Goal: Information Seeking & Learning: Learn about a topic

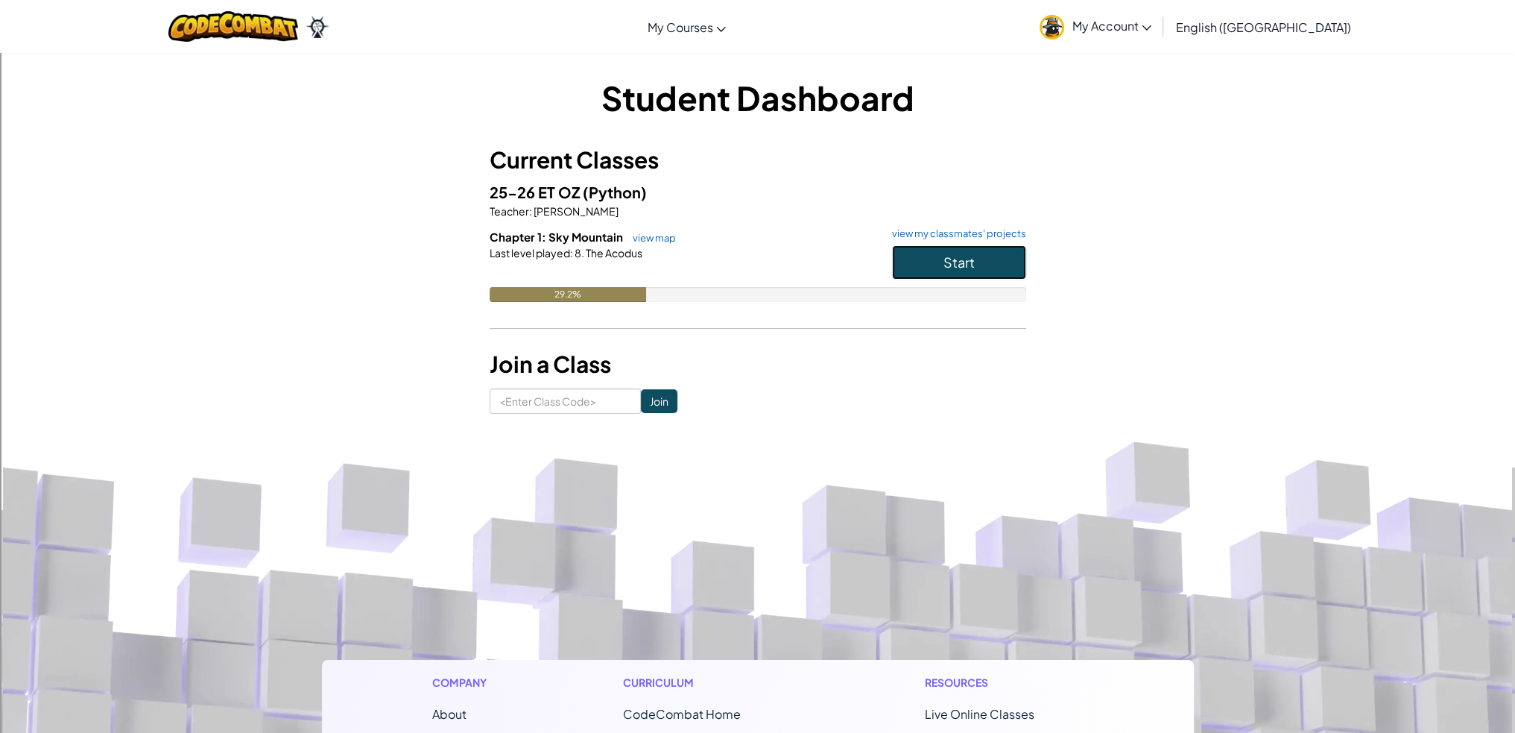
click at [924, 256] on button "Start" at bounding box center [959, 262] width 134 height 34
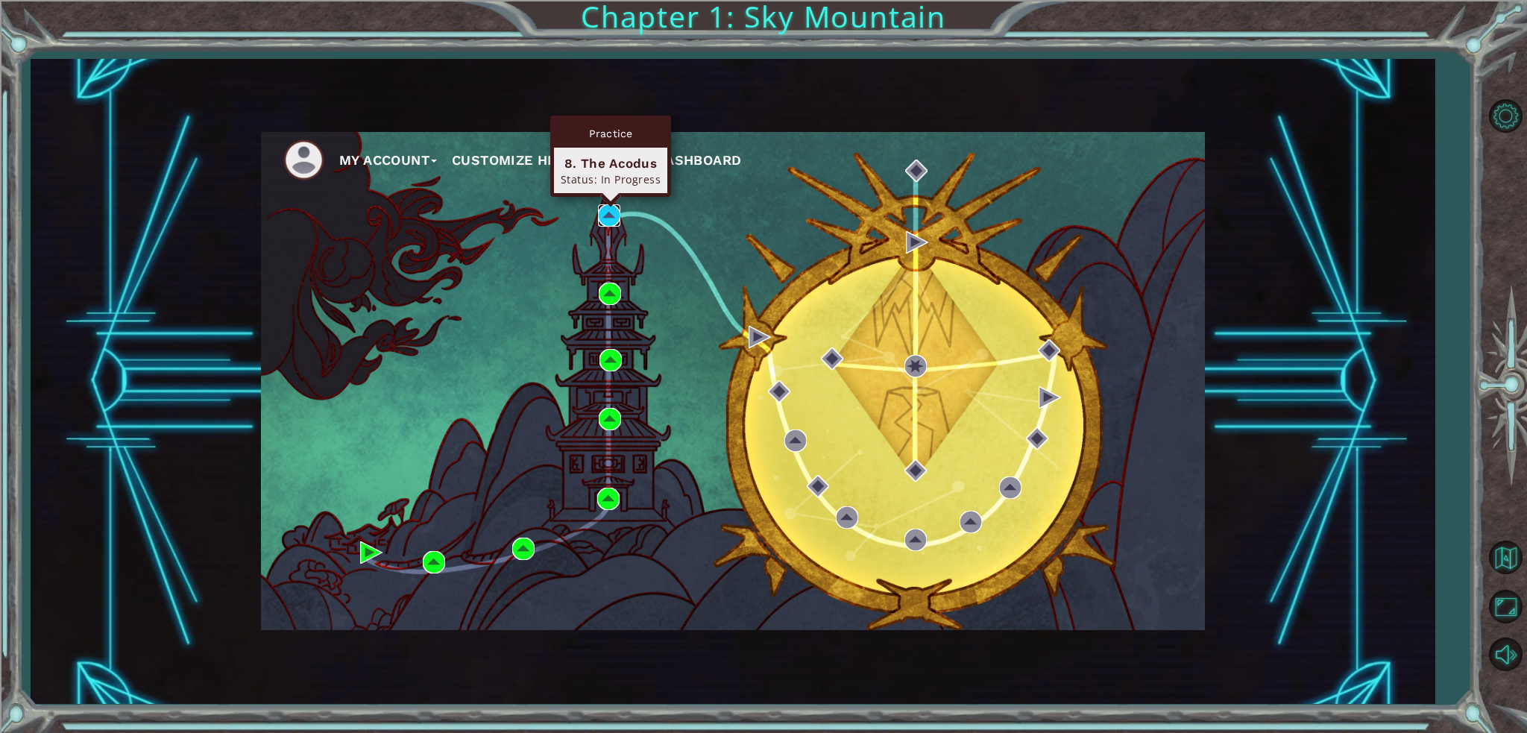
click at [605, 216] on img at bounding box center [609, 215] width 22 height 22
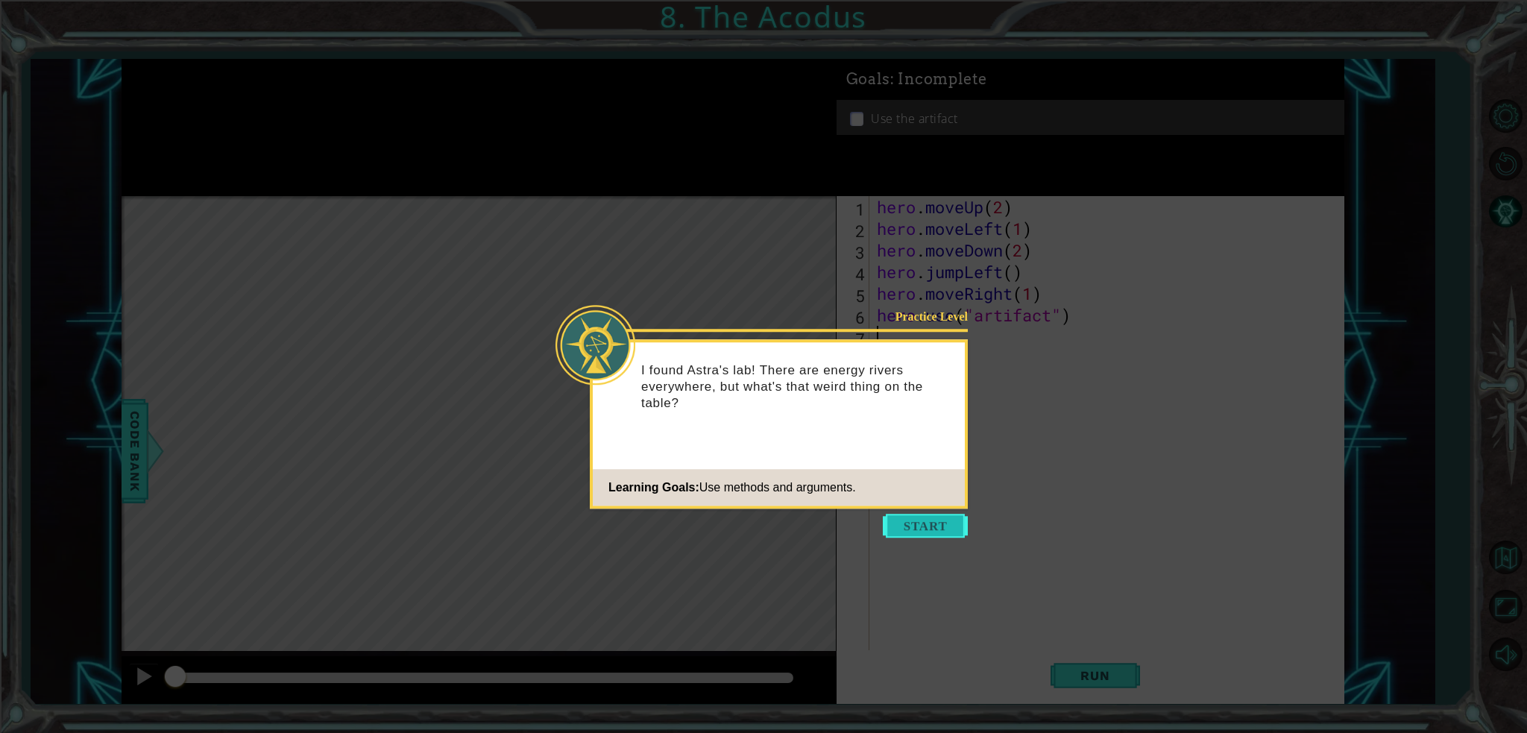
click at [935, 528] on button "Start" at bounding box center [925, 526] width 85 height 24
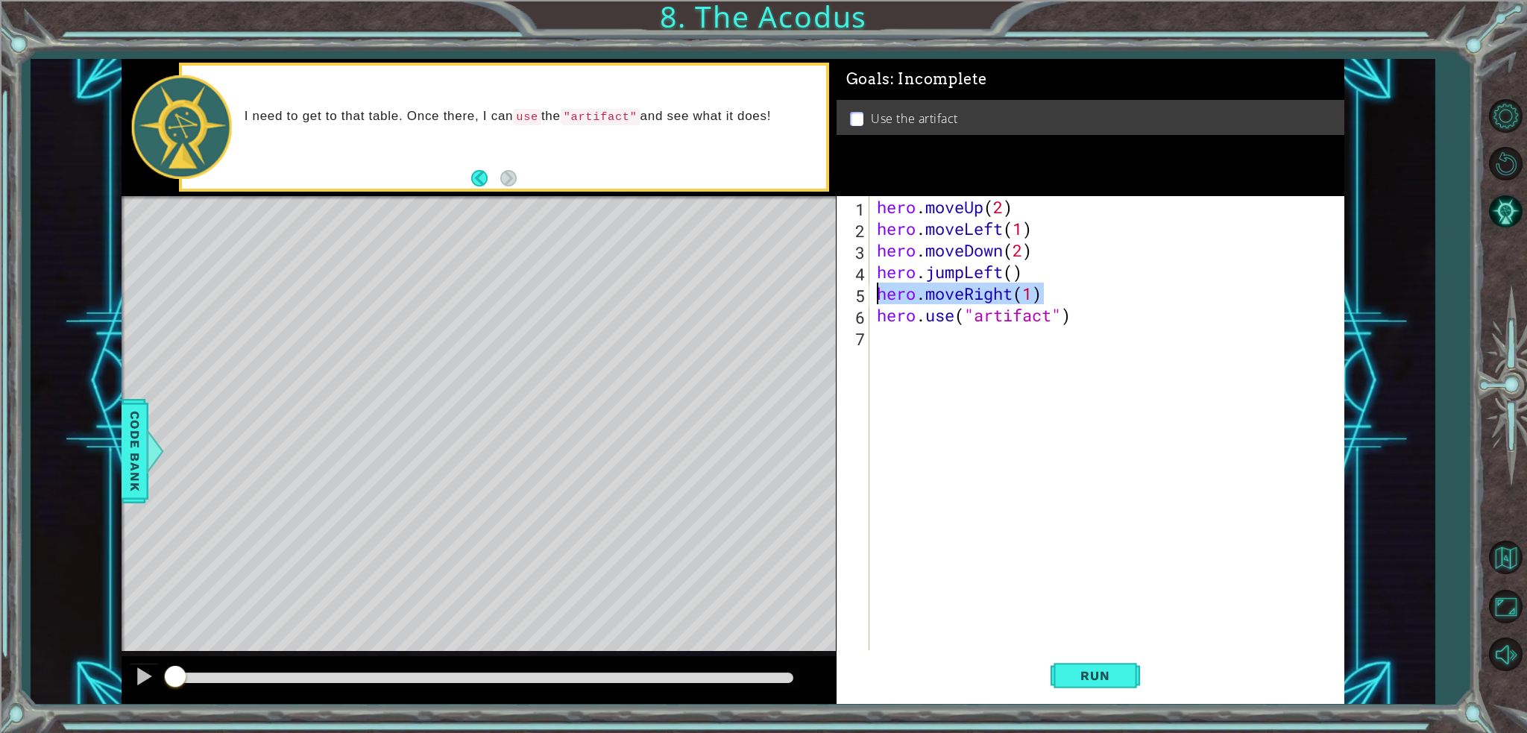
drag, startPoint x: 1047, startPoint y: 291, endPoint x: 870, endPoint y: 283, distance: 176.9
click at [870, 283] on div "1 2 3 4 5 6 7 hero . moveUp ( 2 ) hero . moveLeft ( 1 ) hero . moveDown ( 2 ) h…" at bounding box center [1087, 423] width 502 height 454
type textarea "hero.moveRight(1)"
type textarea "hero.jumpLeft()"
click at [894, 319] on div "hero . moveUp ( 2 ) hero . moveLeft ( 1 ) hero . moveDown ( 2 ) hero . jumpLeft…" at bounding box center [1110, 444] width 473 height 497
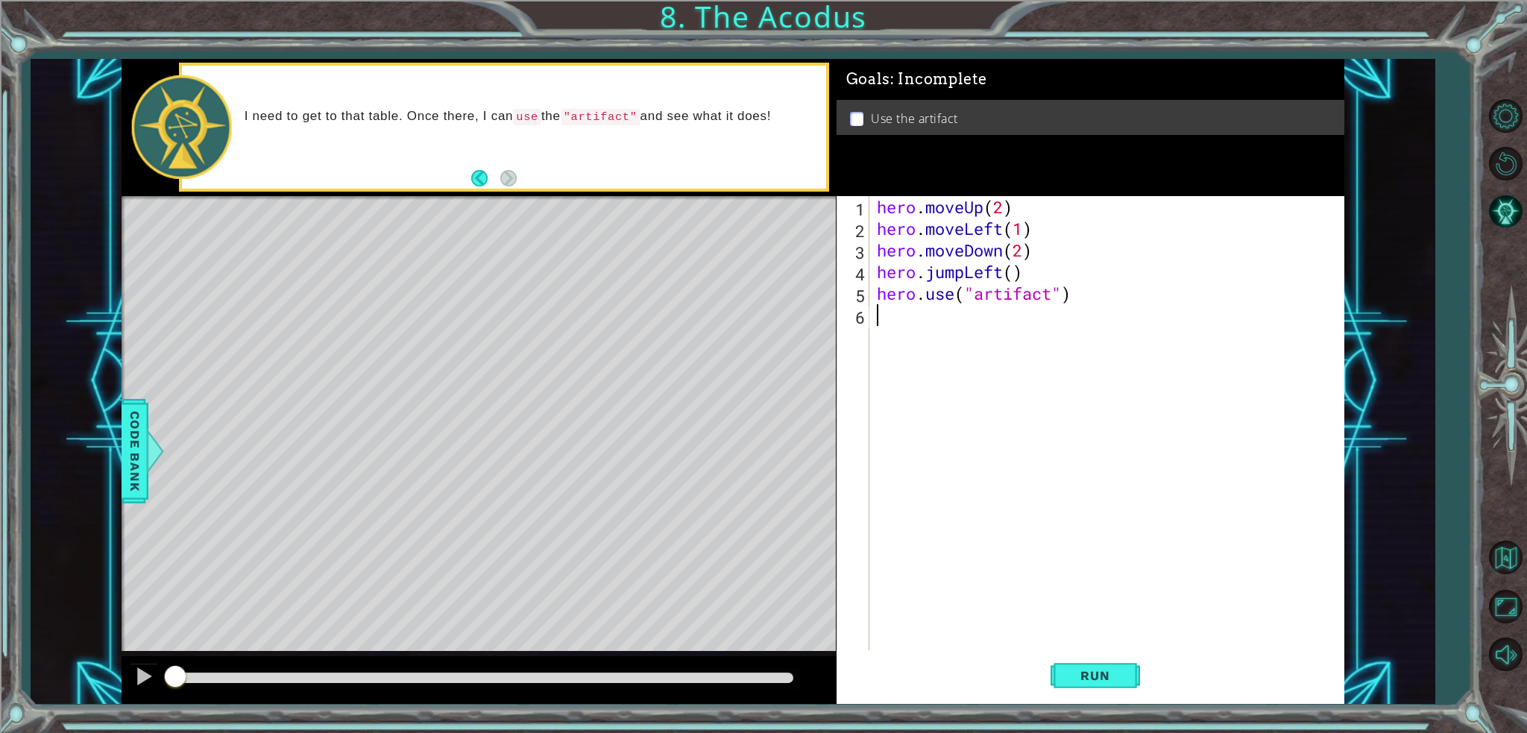
click at [878, 296] on div "hero . moveUp ( 2 ) hero . moveLeft ( 1 ) hero . moveDown ( 2 ) hero . jumpLeft…" at bounding box center [1110, 444] width 473 height 497
type textarea "hero.use("artifact")"
click at [886, 291] on div "hero . moveUp ( 2 ) hero . moveLeft ( 1 ) hero . moveDown ( 2 ) hero . jumpLeft…" at bounding box center [1110, 444] width 473 height 497
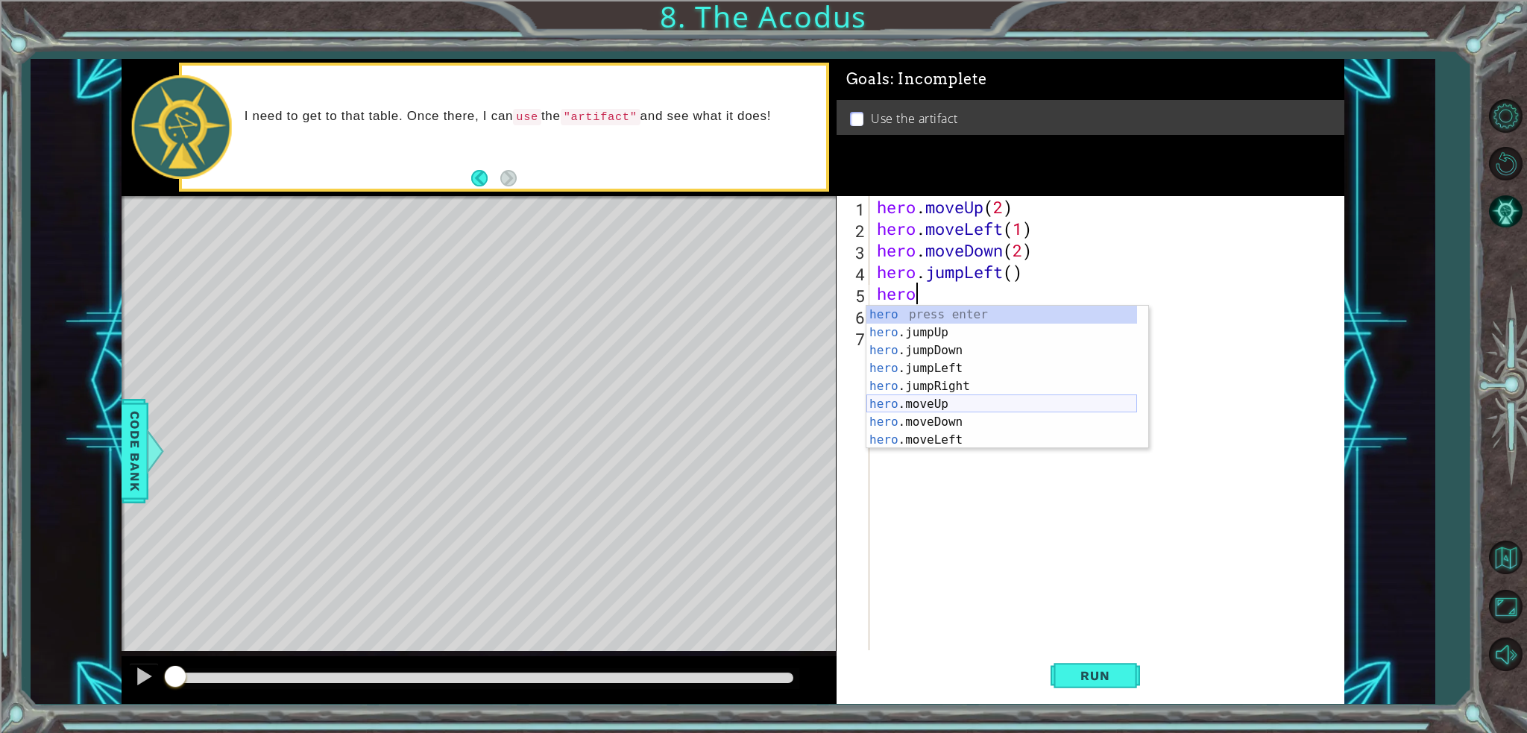
click at [954, 401] on div "hero press enter hero .jumpUp press enter hero .jumpDown press enter hero .jump…" at bounding box center [1001, 395] width 271 height 179
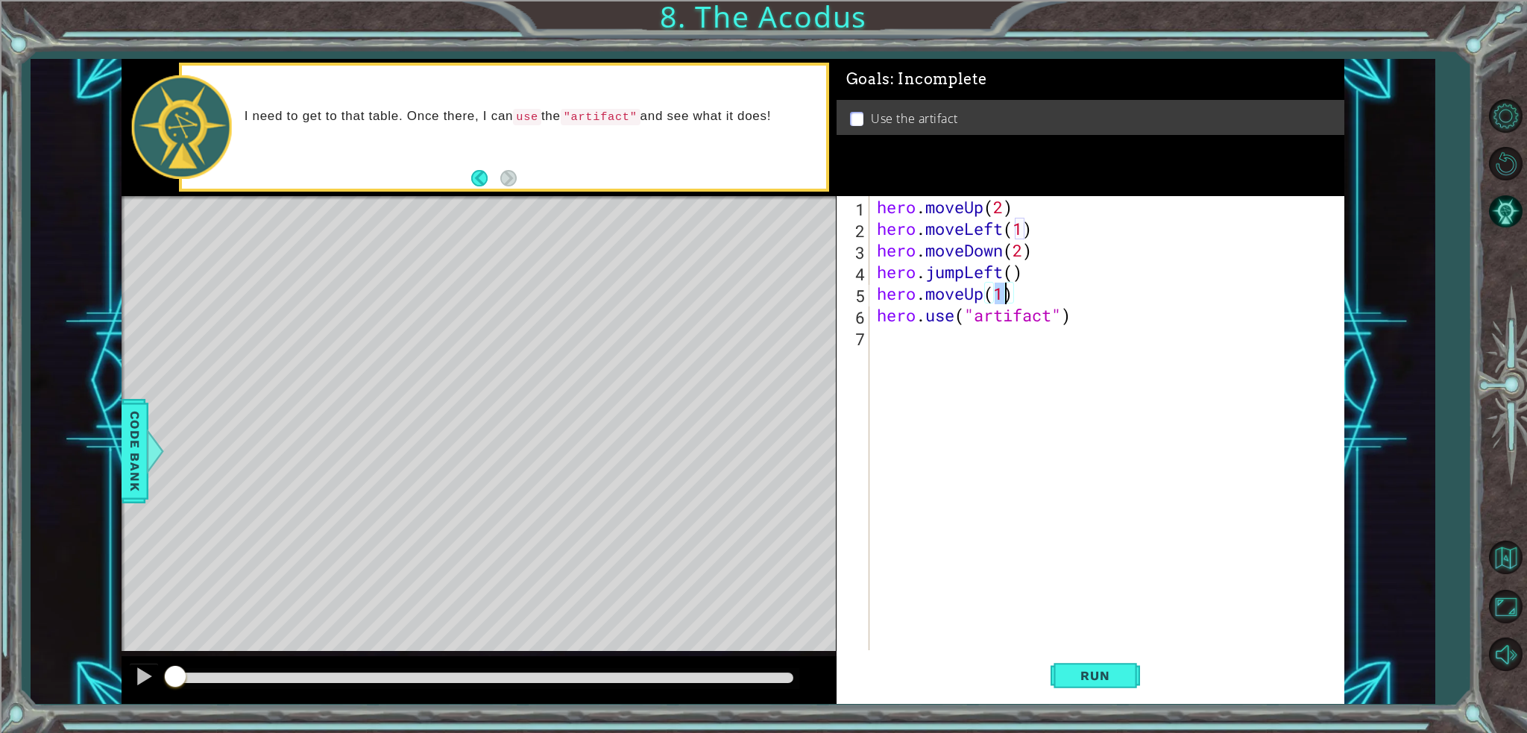
type textarea "hero.moveUp(2)"
click at [936, 340] on div "hero . moveUp ( 2 ) hero . moveLeft ( 1 ) hero . moveDown ( 2 ) hero . jumpLeft…" at bounding box center [1110, 444] width 473 height 497
click at [875, 315] on div "hero . moveUp ( 2 ) hero . moveLeft ( 1 ) hero . moveDown ( 2 ) hero . jumpLeft…" at bounding box center [1110, 444] width 473 height 497
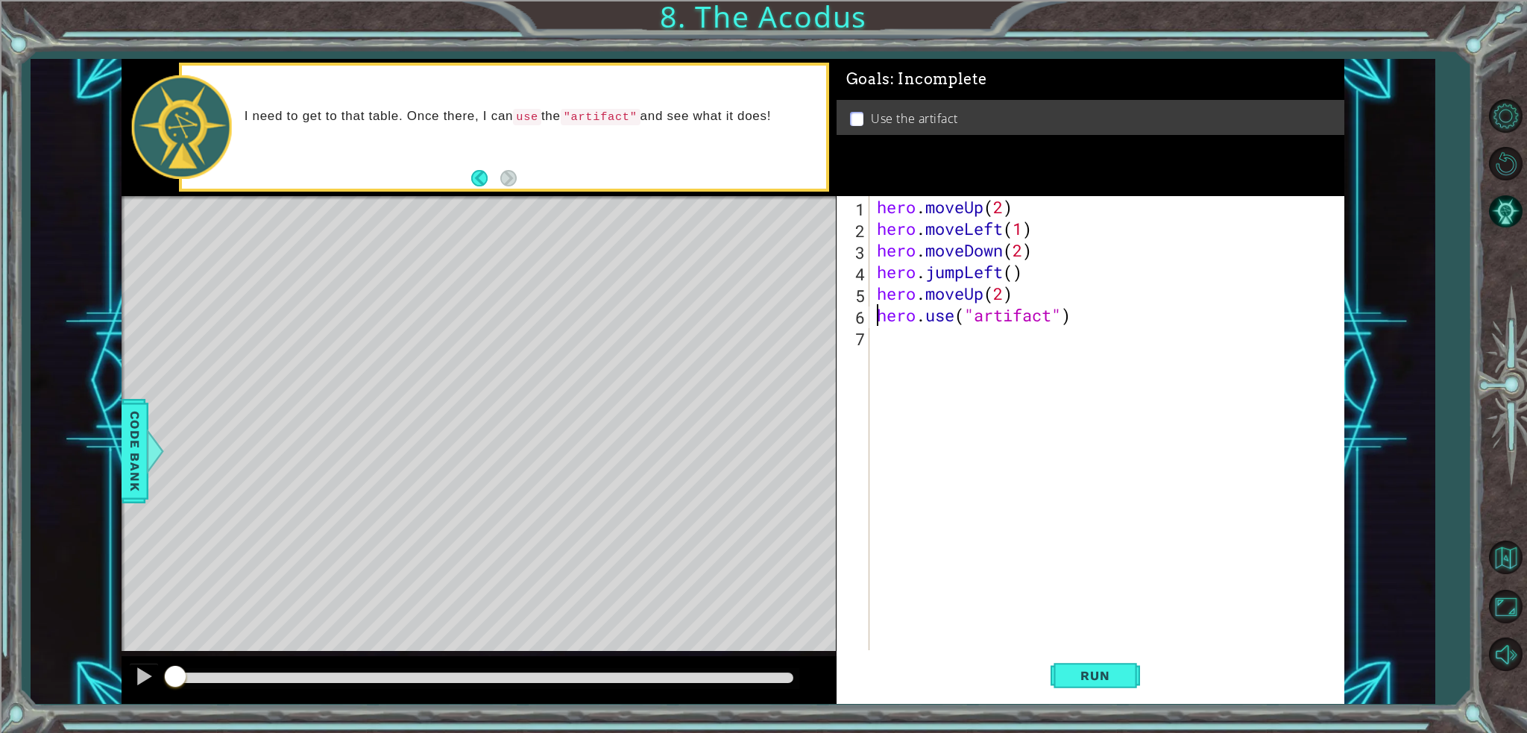
type textarea "hero.use("artifact")"
click at [889, 315] on div "hero . moveUp ( 2 ) hero . moveLeft ( 1 ) hero . moveDown ( 2 ) hero . jumpLeft…" at bounding box center [1110, 444] width 473 height 497
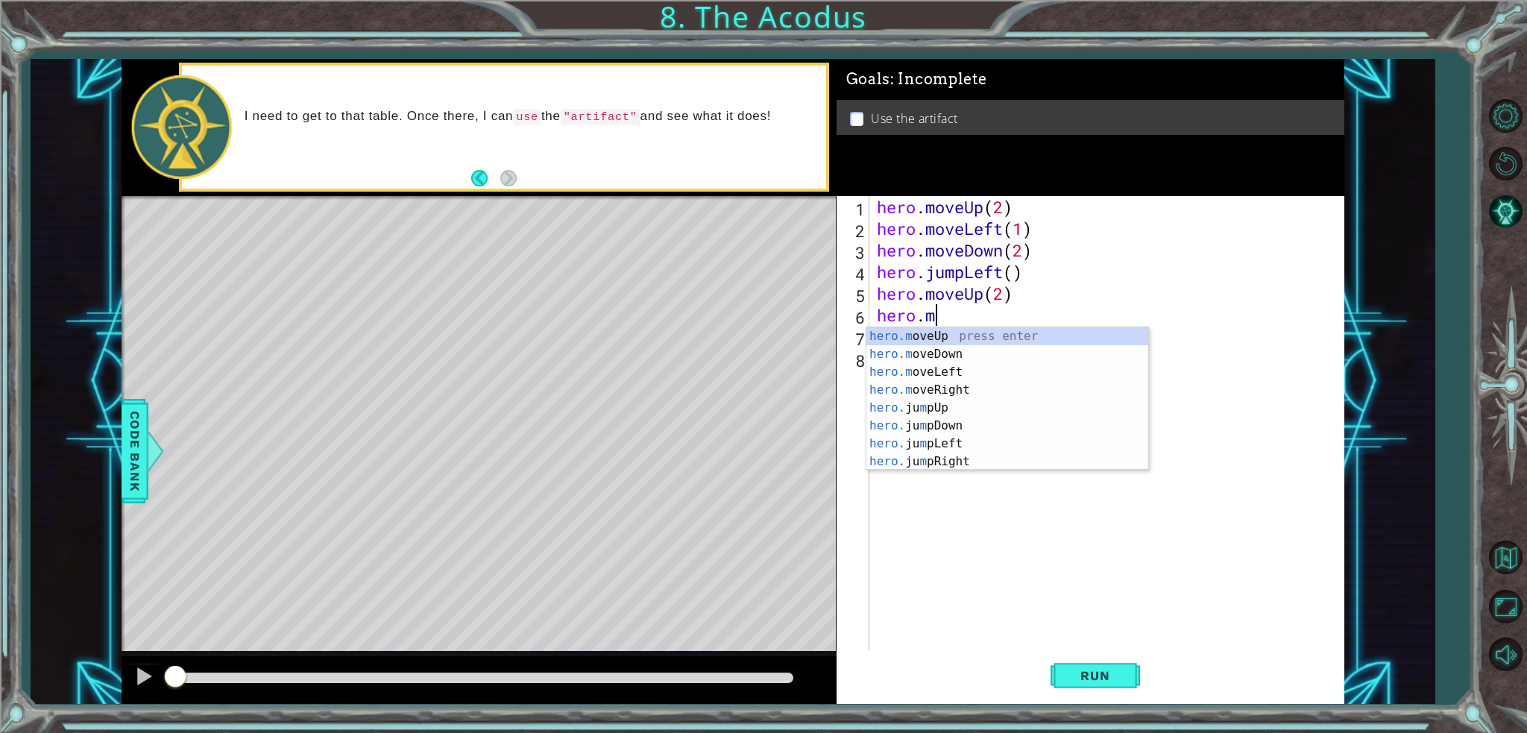
scroll to position [0, 2]
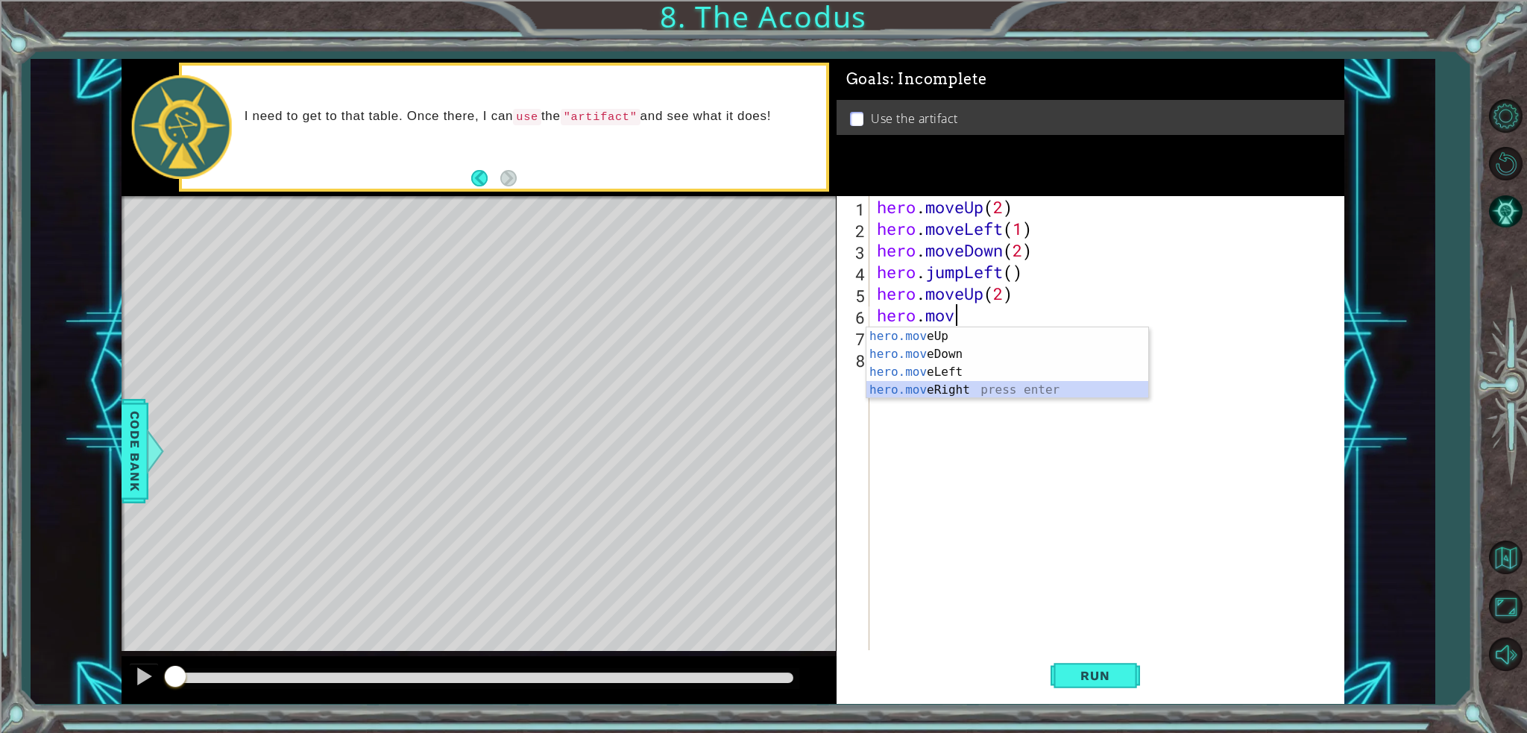
click at [926, 388] on div "hero.mov eUp press enter hero.mov eDown press enter hero.mov eLeft press enter …" at bounding box center [1007, 380] width 282 height 107
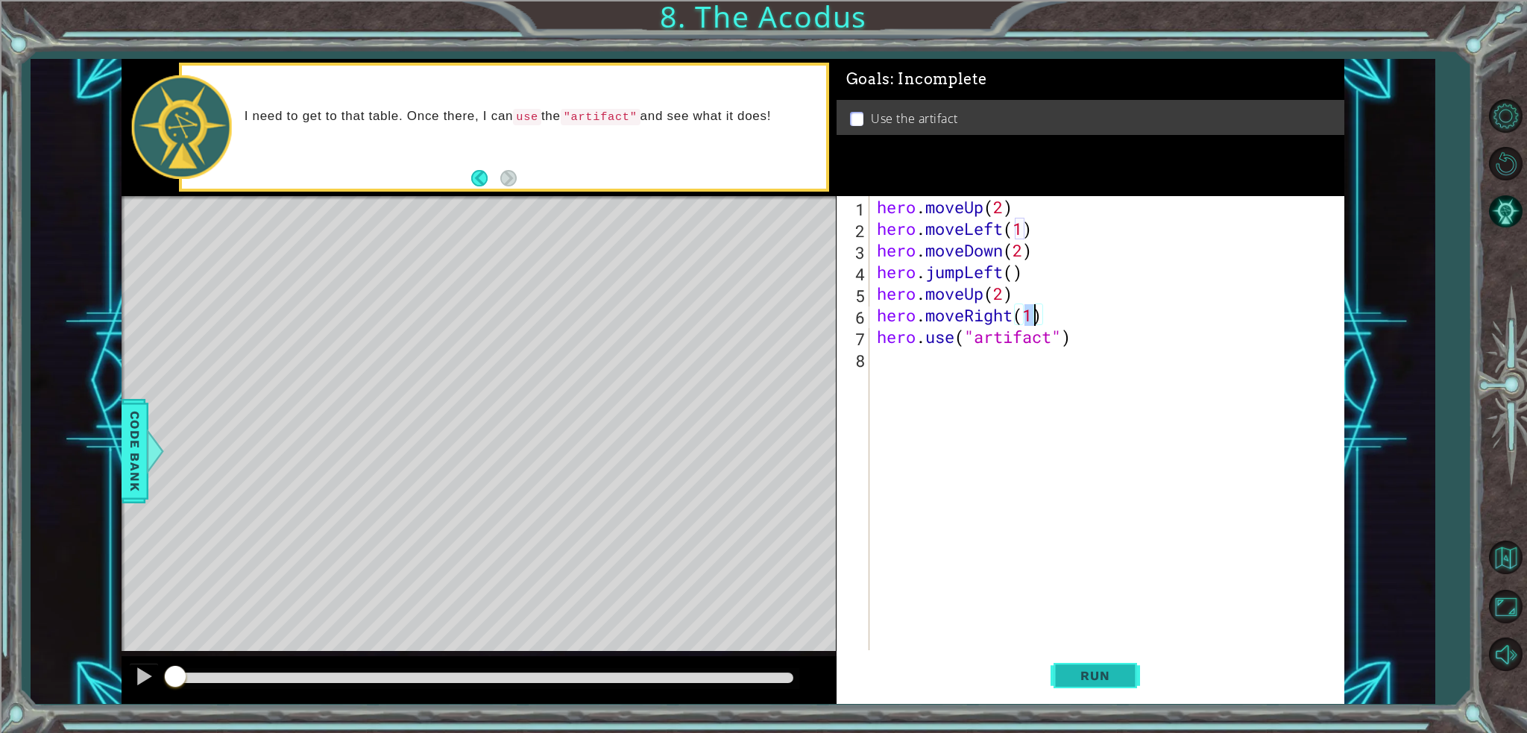
type textarea "hero.moveRight(1)"
click at [1129, 686] on button "Run" at bounding box center [1094, 675] width 89 height 51
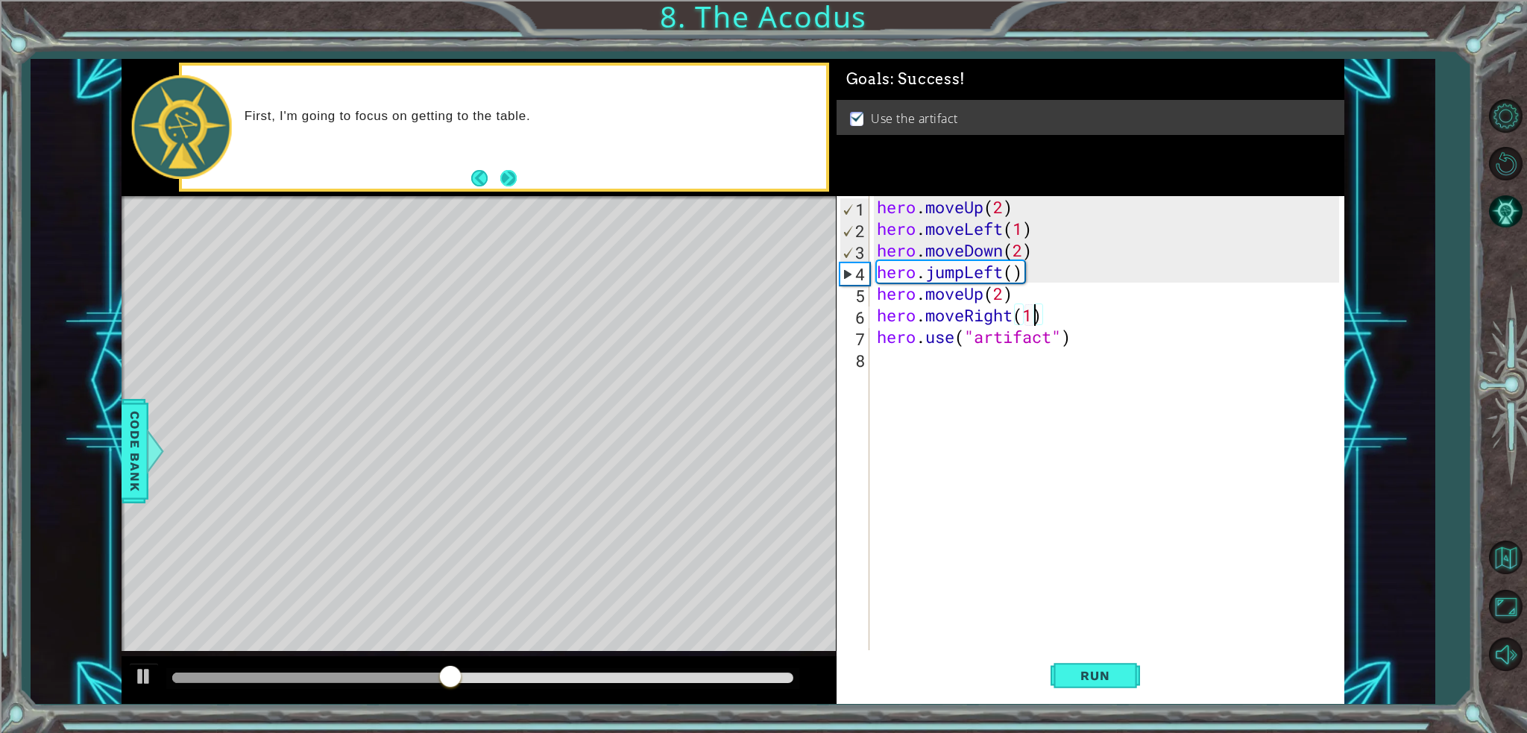
click at [506, 182] on button "Next" at bounding box center [508, 178] width 22 height 22
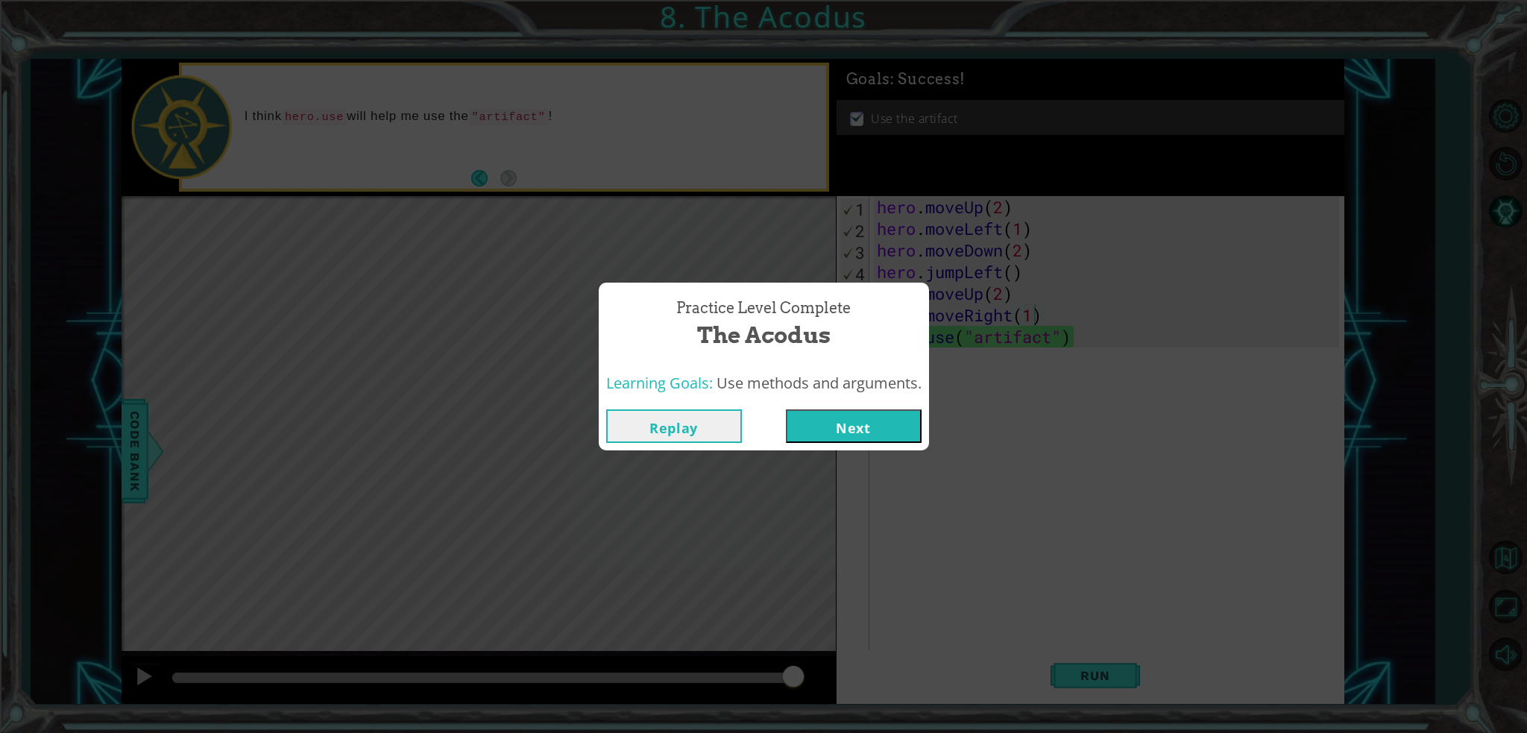
click at [871, 436] on button "Next" at bounding box center [854, 426] width 136 height 34
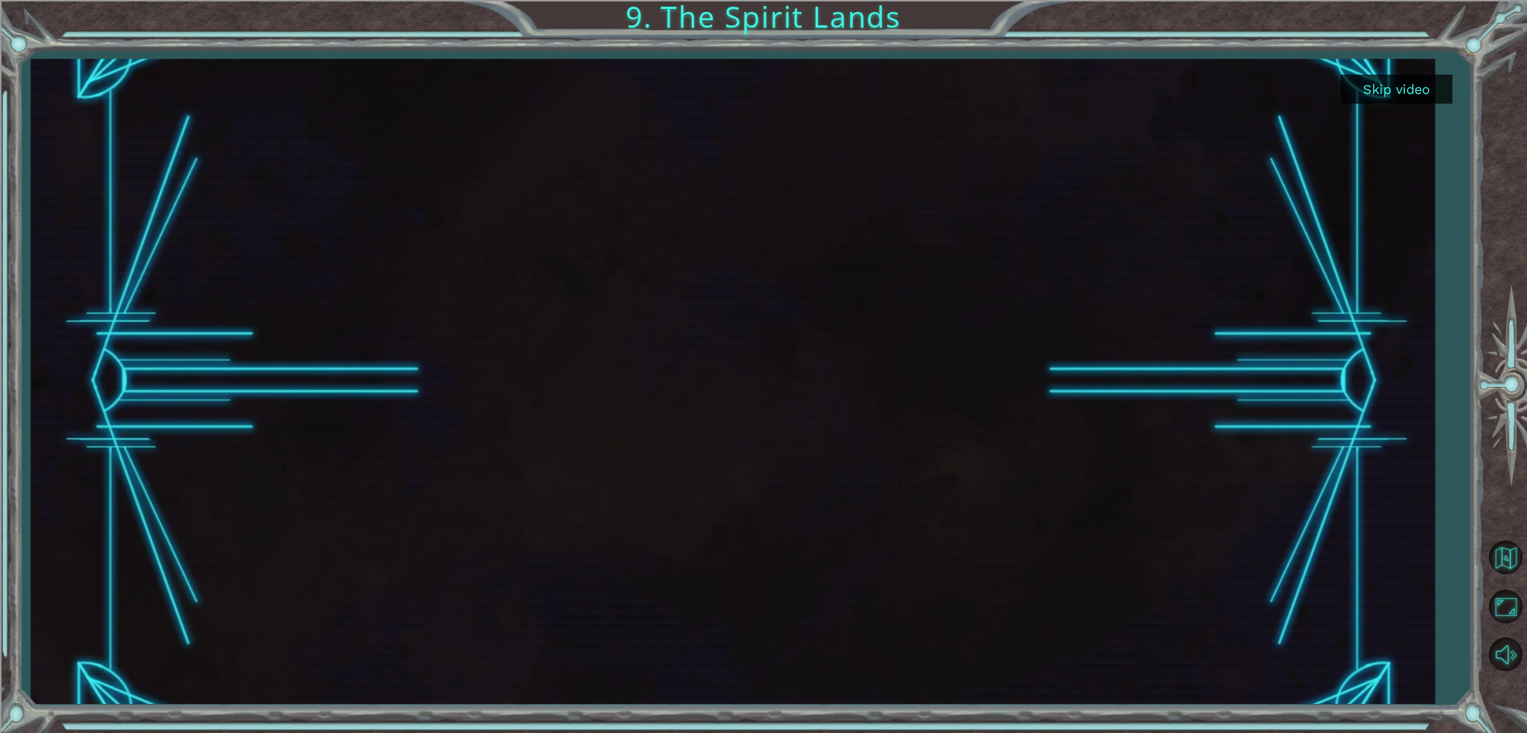
click at [1443, 91] on button "Skip video" at bounding box center [1396, 89] width 112 height 29
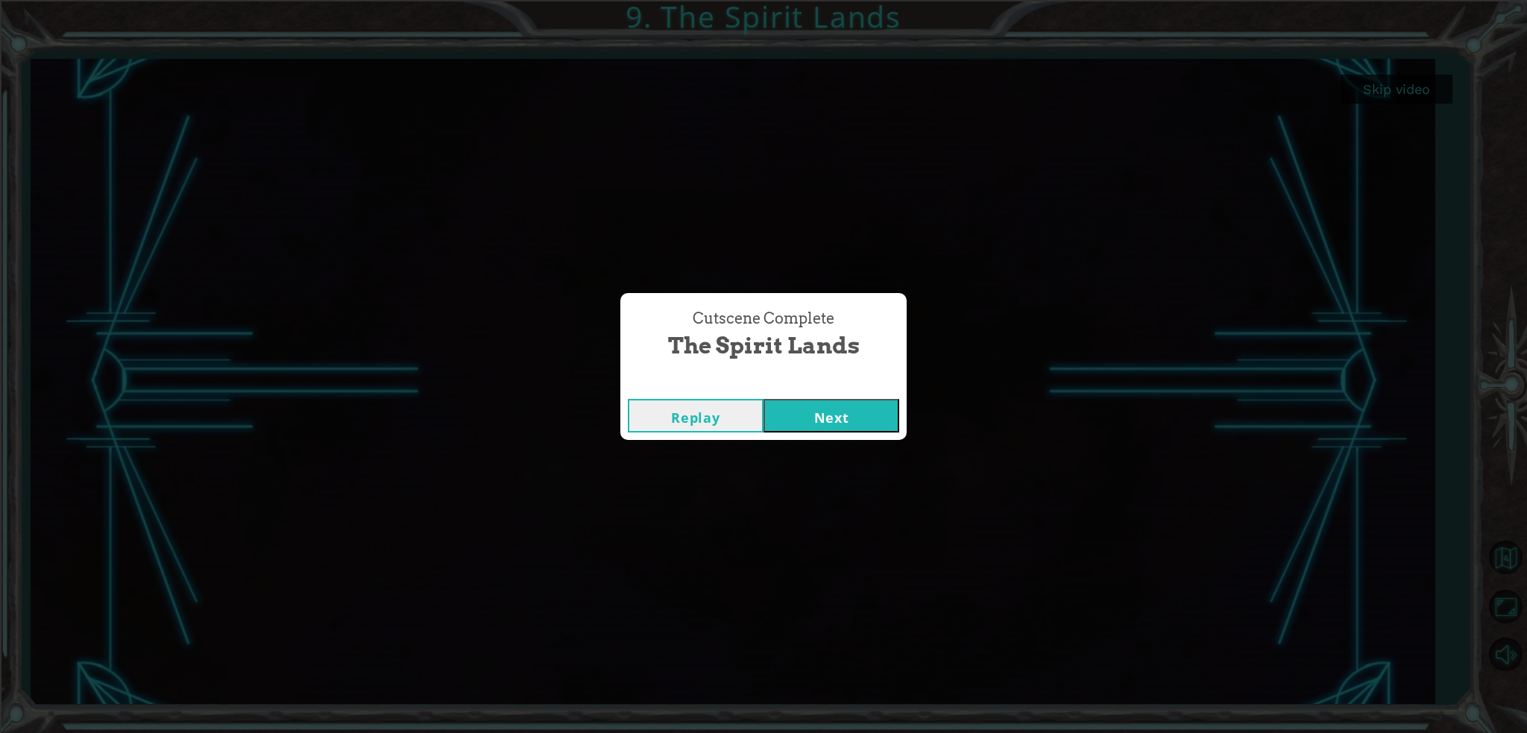
drag, startPoint x: 848, startPoint y: 395, endPoint x: 845, endPoint y: 408, distance: 13.2
click at [845, 407] on div "Replay Next" at bounding box center [763, 415] width 286 height 48
click at [841, 419] on button "Next" at bounding box center [831, 416] width 136 height 34
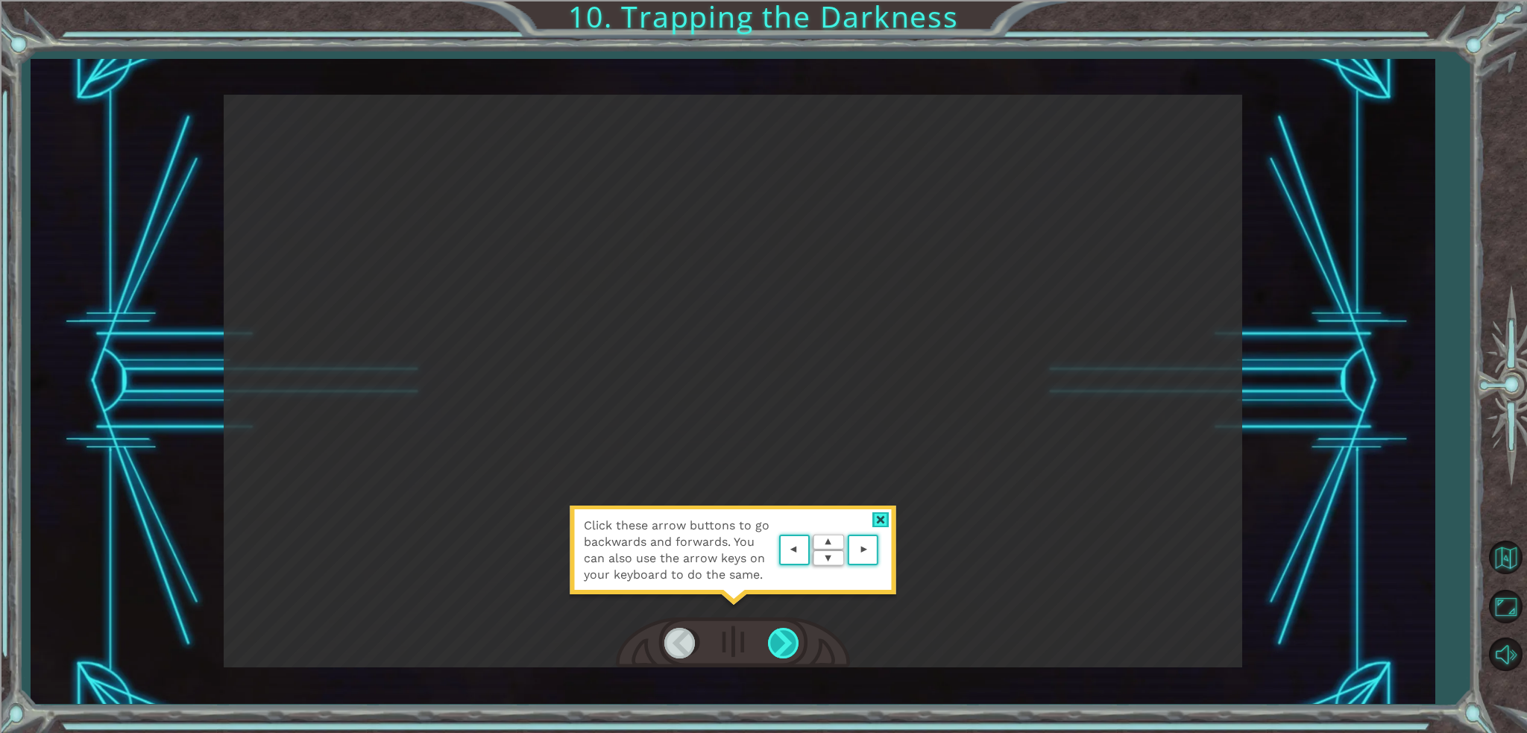
click at [790, 639] on div at bounding box center [785, 643] width 34 height 31
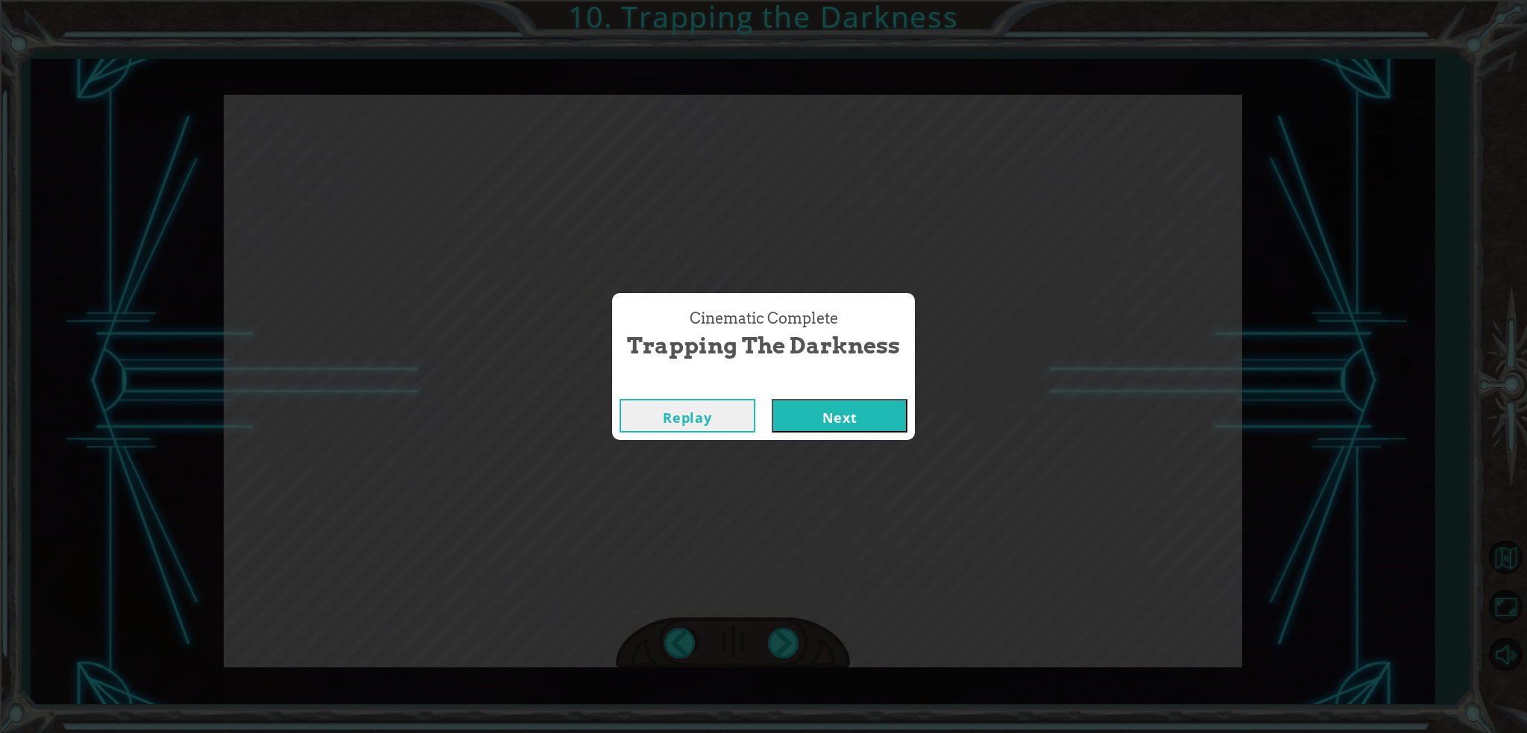
click at [801, 417] on button "Next" at bounding box center [839, 416] width 136 height 34
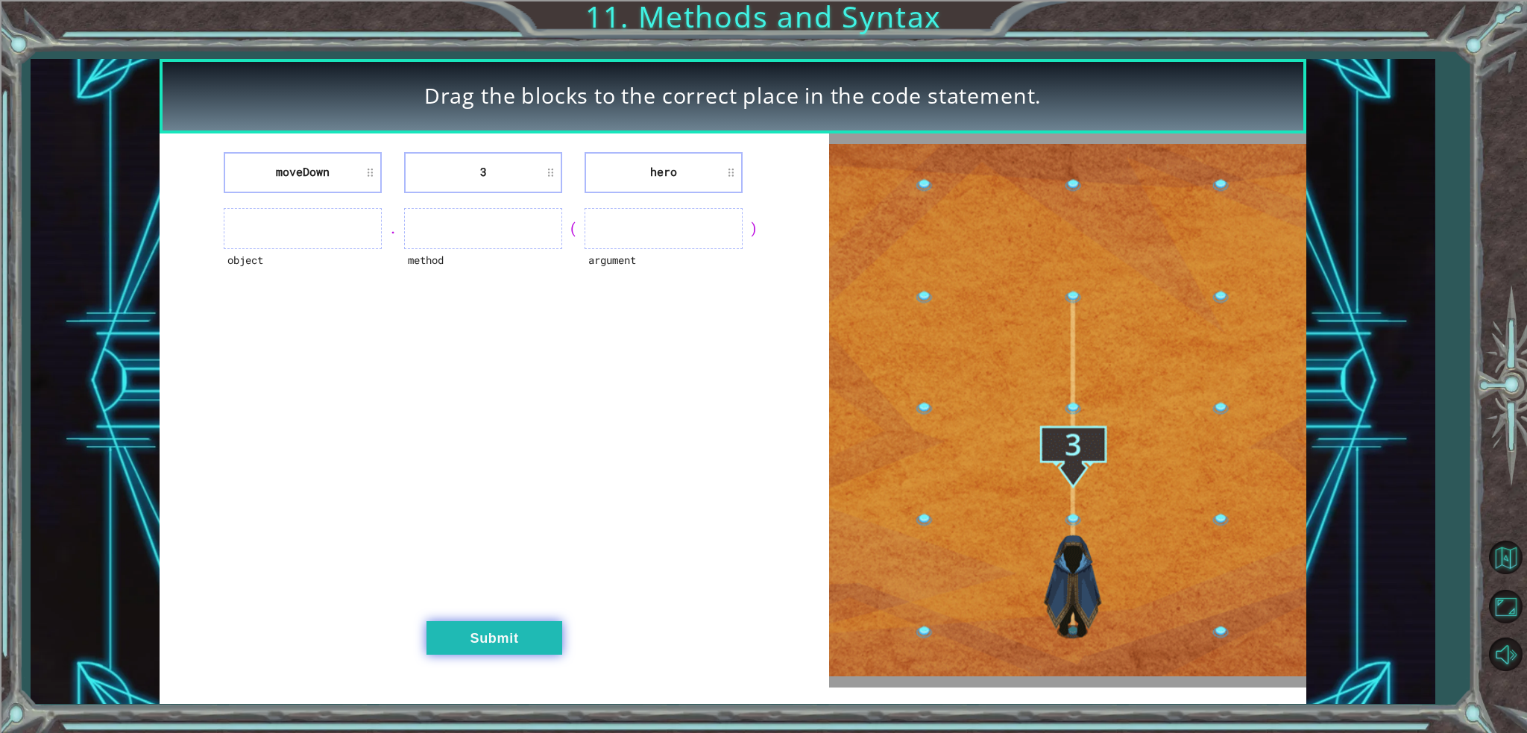
click at [494, 642] on button "Submit" at bounding box center [494, 638] width 136 height 34
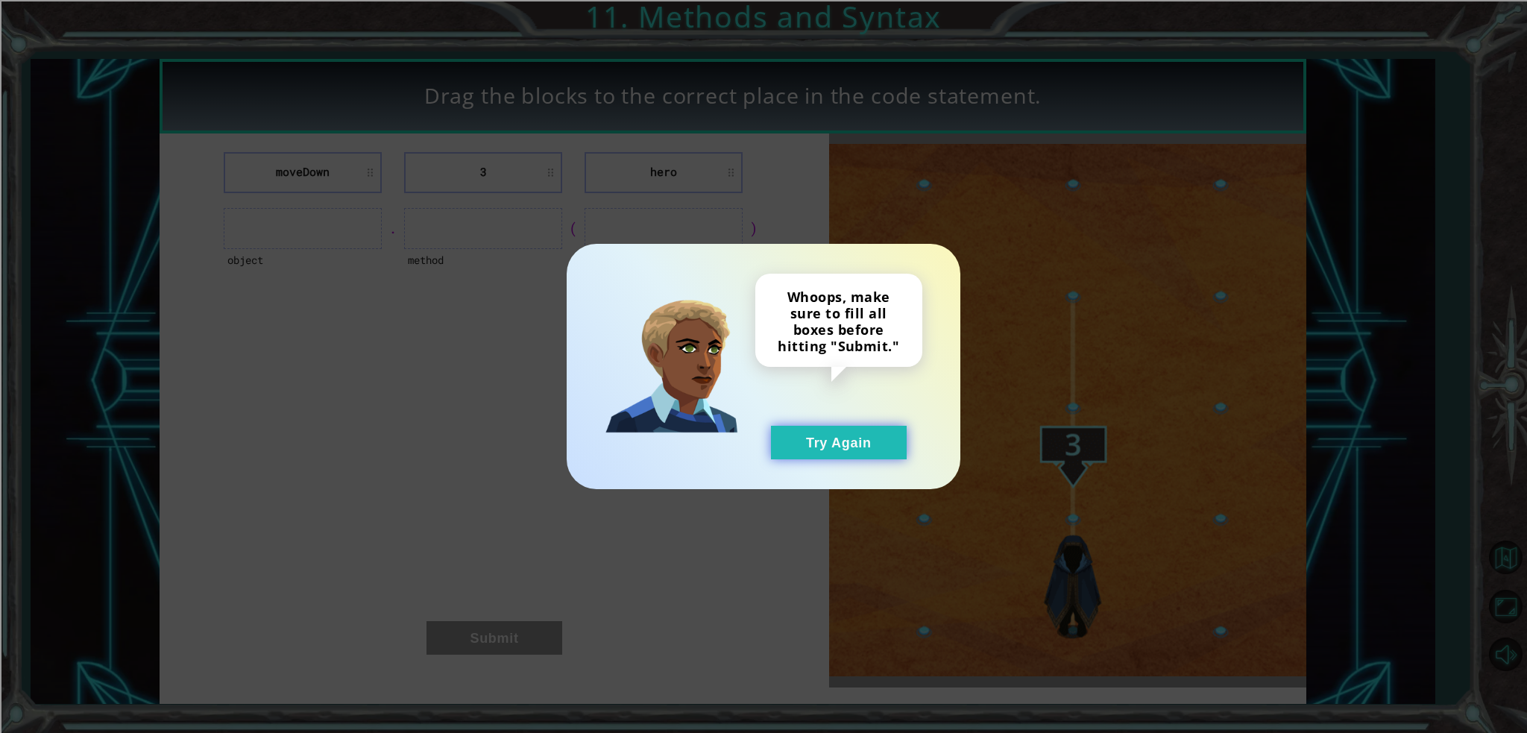
click at [860, 450] on button "Try Again" at bounding box center [839, 443] width 136 height 34
